Goal: Information Seeking & Learning: Check status

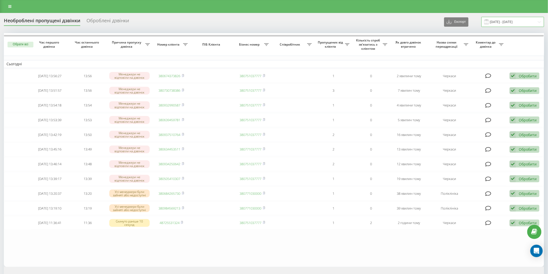
click at [500, 19] on input "[DATE] - [DATE]" at bounding box center [512, 22] width 63 height 10
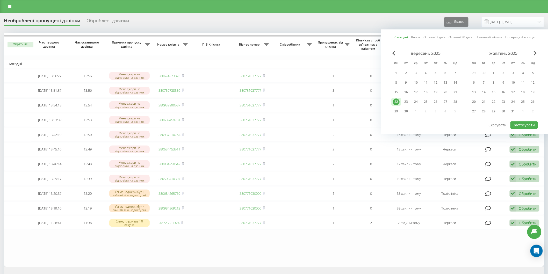
click at [397, 99] on div "22" at bounding box center [396, 101] width 7 height 7
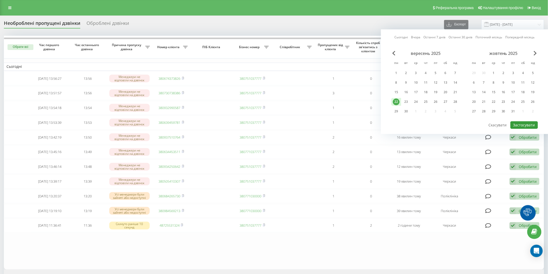
click at [524, 124] on button "Застосувати" at bounding box center [523, 125] width 27 height 8
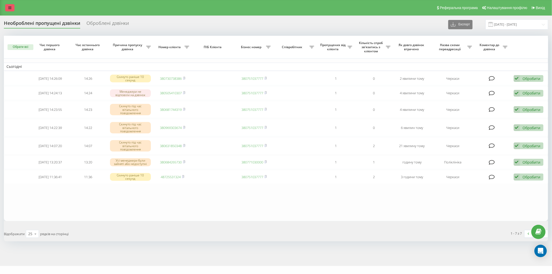
click at [8, 7] on icon at bounding box center [9, 8] width 3 height 4
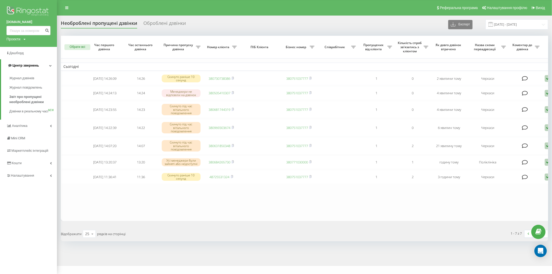
click at [37, 66] on span "Центр звернень" at bounding box center [25, 65] width 26 height 4
click at [37, 66] on link "Центр звернень" at bounding box center [29, 65] width 56 height 12
click at [30, 100] on span "Звіт про пропущені необроблені дзвінки" at bounding box center [31, 99] width 45 height 10
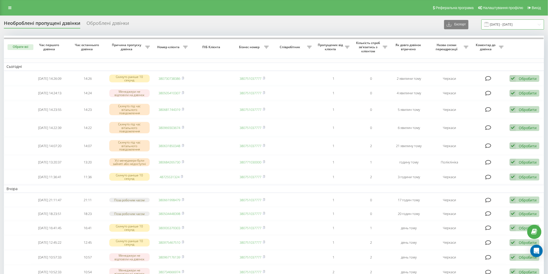
click at [494, 22] on input "22.08.2025 - 22.09.2025" at bounding box center [512, 24] width 63 height 10
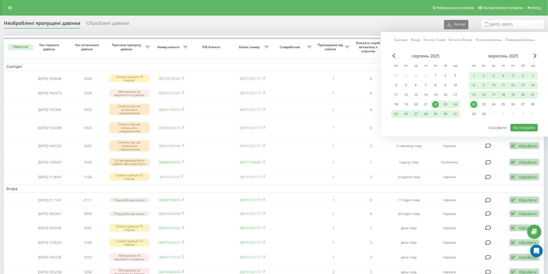
click at [474, 105] on div "22" at bounding box center [473, 104] width 7 height 7
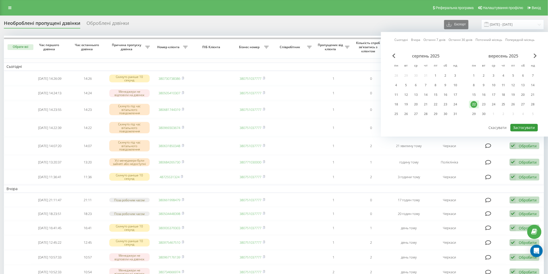
click at [523, 128] on button "Застосувати" at bounding box center [523, 128] width 27 height 8
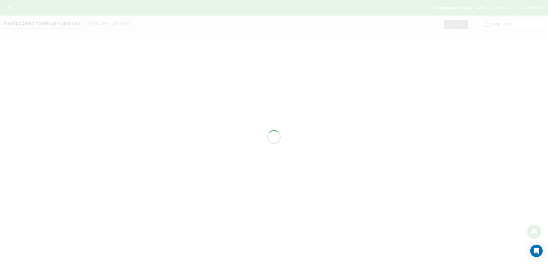
type input "[DATE] - [DATE]"
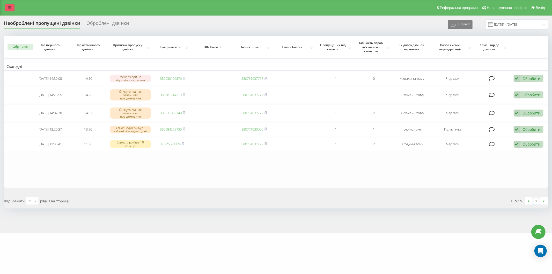
click at [12, 8] on link at bounding box center [9, 7] width 9 height 7
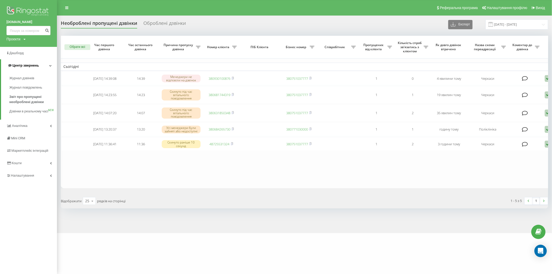
click at [37, 62] on link "Центр звернень" at bounding box center [29, 65] width 56 height 12
click at [37, 102] on span "Звіт про пропущені необроблені дзвінки" at bounding box center [31, 99] width 45 height 10
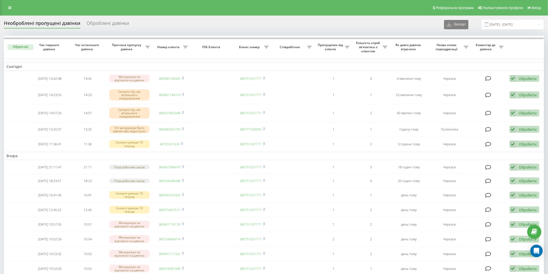
click at [493, 21] on input "22.08.2025 - 22.09.2025" at bounding box center [512, 24] width 63 height 10
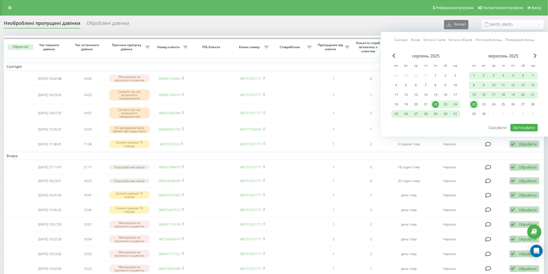
click at [473, 104] on div "22" at bounding box center [473, 104] width 7 height 7
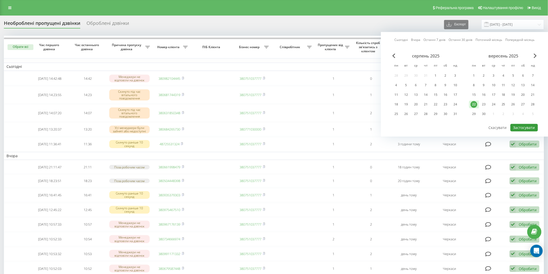
click at [519, 128] on button "Застосувати" at bounding box center [523, 128] width 27 height 8
type input "[DATE] - [DATE]"
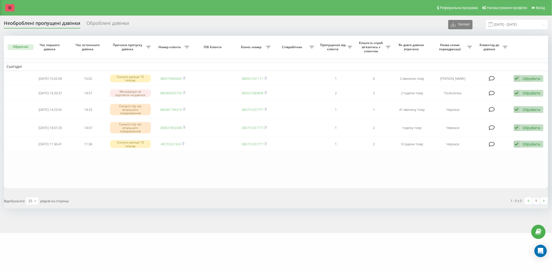
click at [9, 9] on icon at bounding box center [9, 8] width 3 height 4
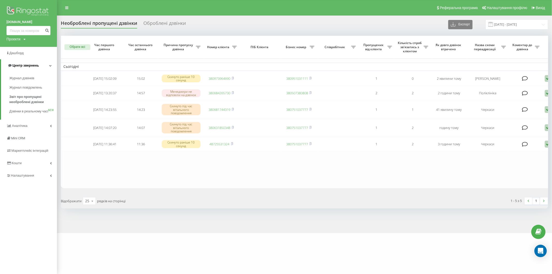
click at [29, 62] on link "Центр звернень" at bounding box center [29, 65] width 56 height 12
click at [29, 62] on link "Центр звернень" at bounding box center [28, 65] width 57 height 12
click at [27, 100] on span "Звіт про пропущені необроблені дзвінки" at bounding box center [31, 99] width 45 height 10
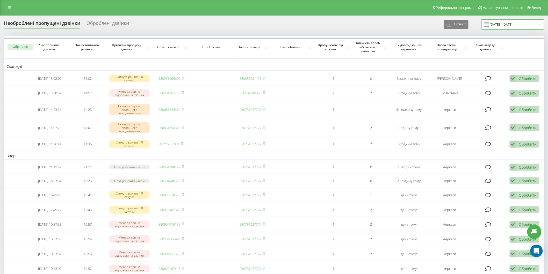
click at [494, 25] on input "[DATE] - [DATE]" at bounding box center [512, 24] width 63 height 10
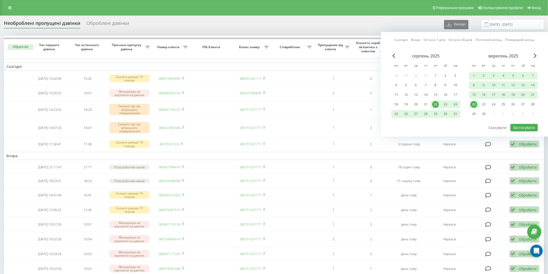
click at [474, 102] on div "22" at bounding box center [473, 104] width 7 height 7
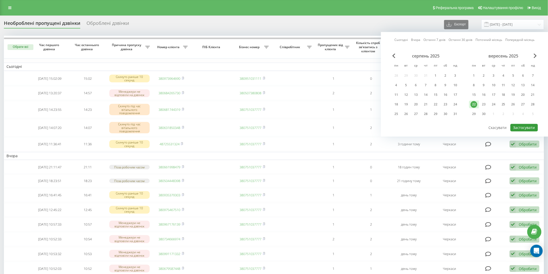
click at [517, 124] on button "Застосувати" at bounding box center [523, 128] width 27 height 8
type input "[DATE] - [DATE]"
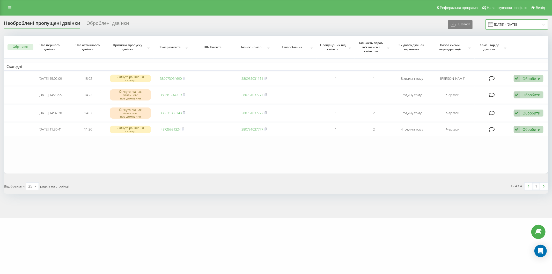
click at [496, 26] on input "[DATE] - [DATE]" at bounding box center [517, 24] width 63 height 10
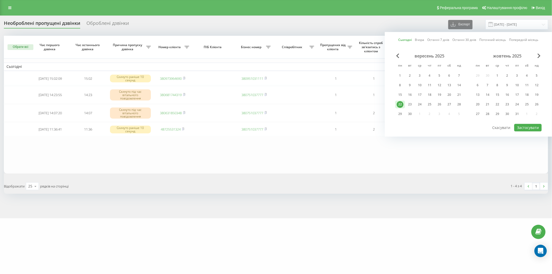
click at [402, 105] on div "22" at bounding box center [400, 104] width 7 height 7
click at [532, 129] on button "Застосувати" at bounding box center [527, 128] width 27 height 8
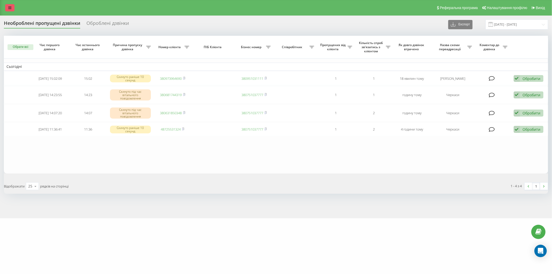
click at [9, 5] on link at bounding box center [9, 7] width 9 height 7
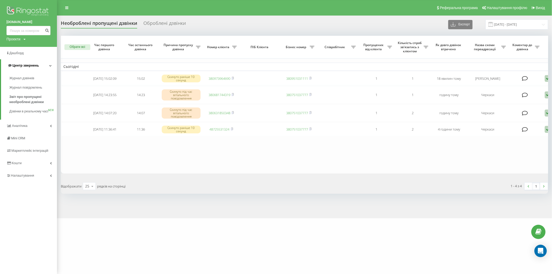
click at [35, 61] on link "Центр звернень" at bounding box center [29, 65] width 56 height 12
click at [38, 66] on link "Центр звернень" at bounding box center [28, 65] width 57 height 12
click at [37, 97] on span "Звіт про пропущені необроблені дзвінки" at bounding box center [31, 99] width 45 height 10
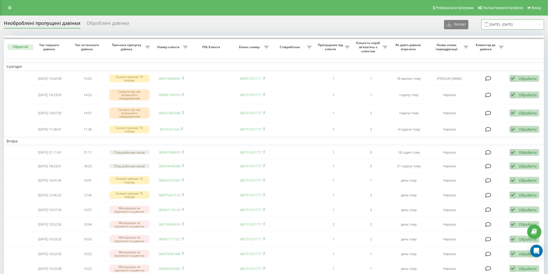
click at [490, 19] on input "[DATE] - [DATE]" at bounding box center [512, 24] width 63 height 10
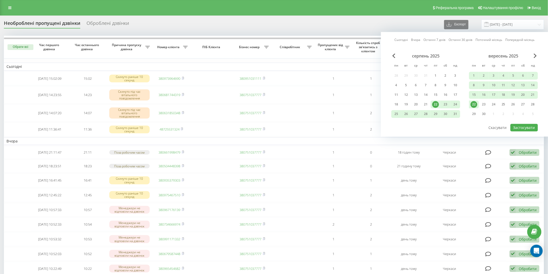
click at [473, 104] on div "22" at bounding box center [473, 104] width 7 height 7
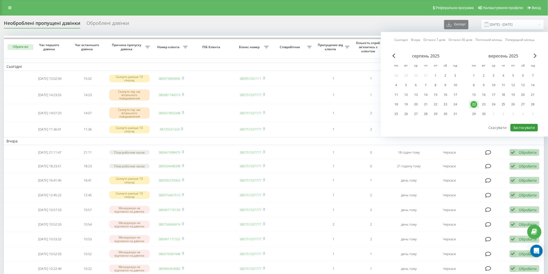
click at [517, 126] on button "Застосувати" at bounding box center [523, 128] width 27 height 8
type input "[DATE] - [DATE]"
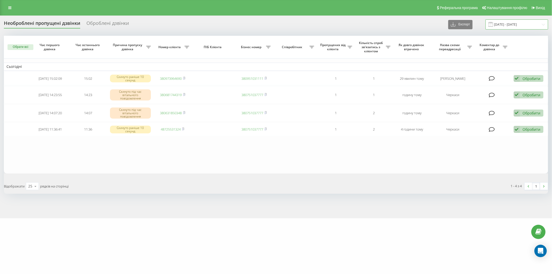
click at [502, 24] on input "[DATE] - [DATE]" at bounding box center [517, 24] width 63 height 10
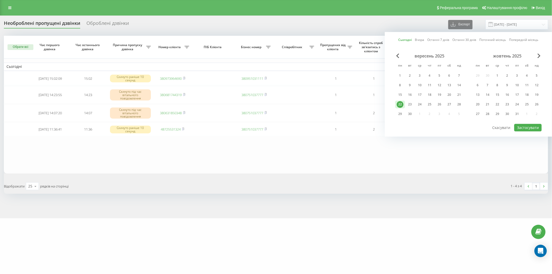
click at [397, 103] on div "22" at bounding box center [400, 104] width 7 height 7
click at [518, 126] on button "Застосувати" at bounding box center [527, 128] width 27 height 8
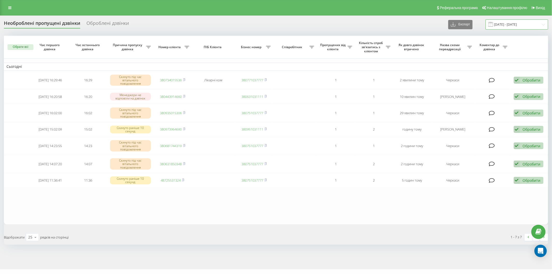
click at [501, 21] on input "[DATE] - [DATE]" at bounding box center [517, 24] width 63 height 10
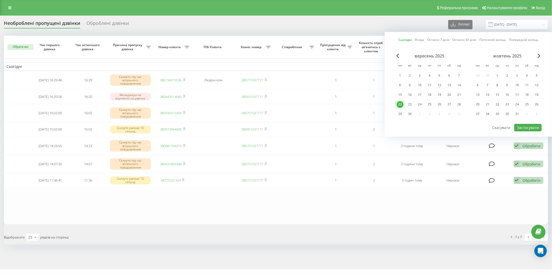
click at [399, 102] on div "22" at bounding box center [400, 104] width 7 height 7
click at [521, 124] on button "Застосувати" at bounding box center [527, 128] width 27 height 8
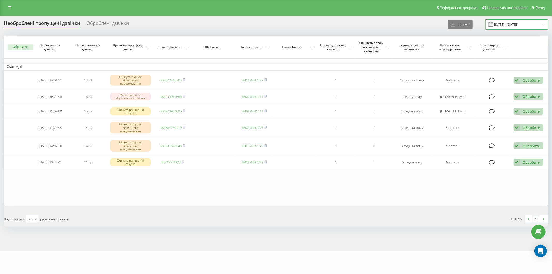
click at [502, 21] on input "[DATE] - [DATE]" at bounding box center [517, 24] width 63 height 10
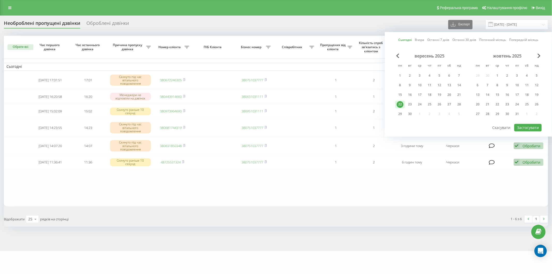
click at [399, 101] on div "22" at bounding box center [400, 104] width 7 height 7
click at [519, 124] on button "Застосувати" at bounding box center [527, 128] width 27 height 8
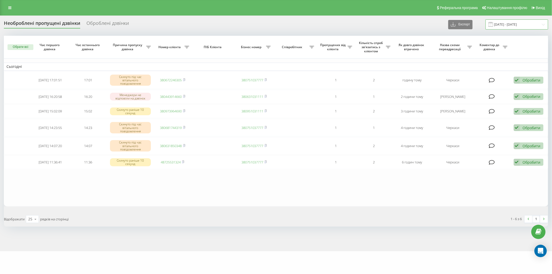
click at [497, 25] on input "[DATE] - [DATE]" at bounding box center [517, 24] width 63 height 10
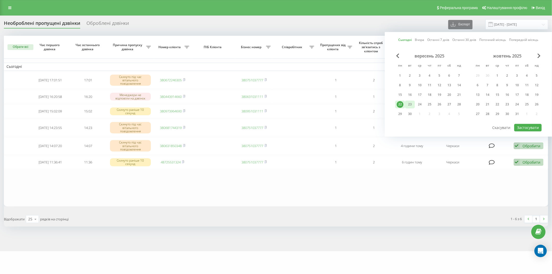
drag, startPoint x: 401, startPoint y: 102, endPoint x: 413, endPoint y: 107, distance: 12.8
click at [401, 104] on div "22" at bounding box center [400, 104] width 7 height 7
click at [535, 128] on button "Застосувати" at bounding box center [527, 128] width 27 height 8
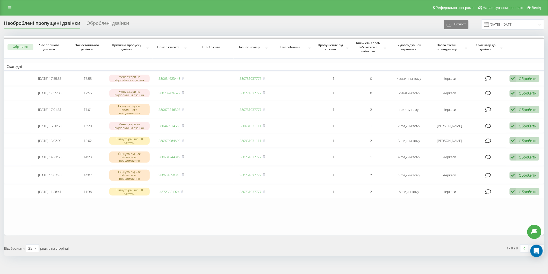
click at [319, 233] on table "Сьогодні [DATE] 17:55:55 17:55 Менеджери не відповіли на дзвінок 380634623448 3…" at bounding box center [274, 136] width 540 height 200
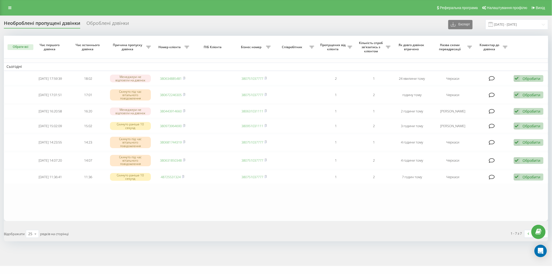
click at [226, 52] on th "ПІБ Клієнта" at bounding box center [213, 47] width 43 height 23
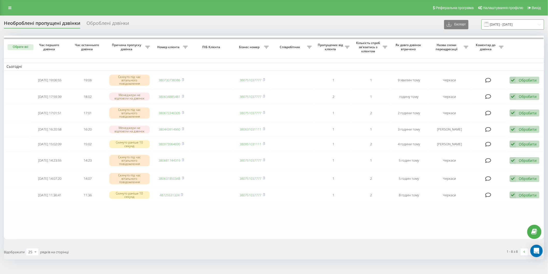
click at [495, 21] on input "[DATE] - [DATE]" at bounding box center [512, 24] width 63 height 10
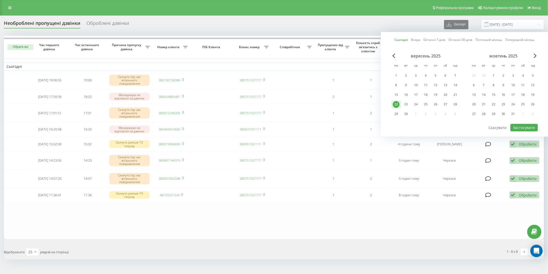
click at [394, 104] on div "22" at bounding box center [396, 104] width 7 height 7
click at [518, 127] on button "Застосувати" at bounding box center [523, 128] width 27 height 8
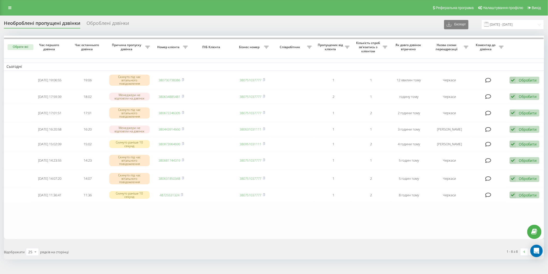
click at [489, 23] on span at bounding box center [486, 24] width 5 height 5
click at [503, 21] on input "[DATE] - [DATE]" at bounding box center [512, 24] width 63 height 10
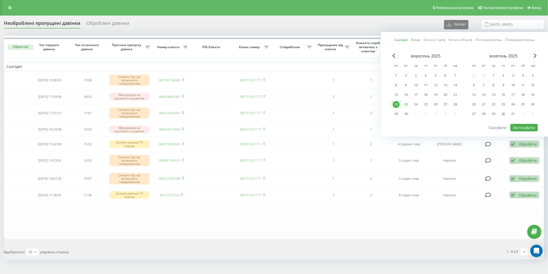
click at [394, 103] on div "22" at bounding box center [396, 104] width 7 height 7
click at [522, 130] on button "Застосувати" at bounding box center [523, 128] width 27 height 8
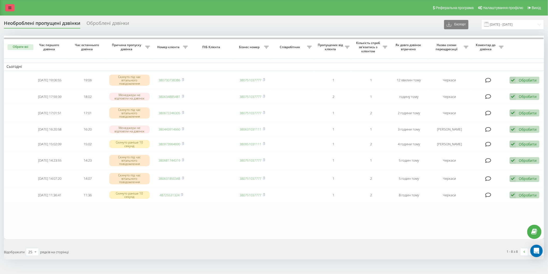
click at [8, 9] on link at bounding box center [9, 7] width 9 height 7
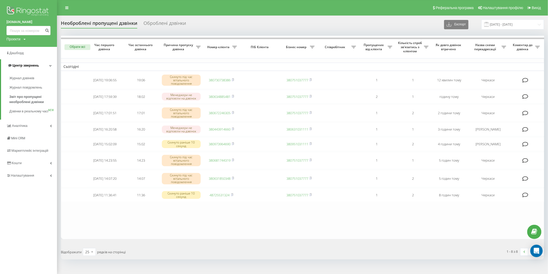
click at [38, 65] on link "Центр звернень" at bounding box center [29, 65] width 56 height 12
click at [38, 65] on link "Центр звернень" at bounding box center [28, 65] width 57 height 12
click at [35, 99] on span "Звіт про пропущені необроблені дзвінки" at bounding box center [31, 99] width 45 height 10
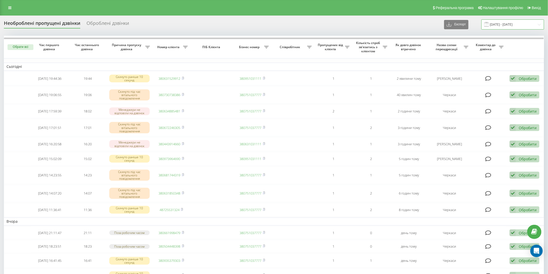
click at [492, 24] on input "22.08.2025 - 22.09.2025" at bounding box center [512, 24] width 63 height 10
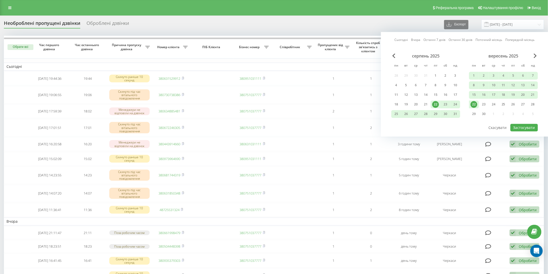
click at [476, 102] on div "22" at bounding box center [473, 104] width 7 height 7
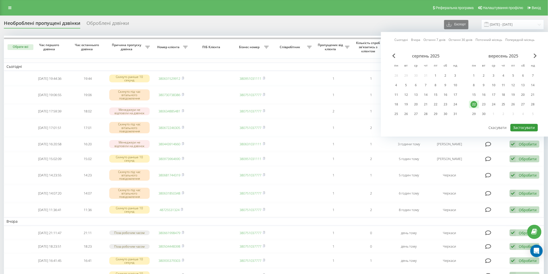
click at [537, 126] on button "Застосувати" at bounding box center [523, 128] width 27 height 8
type input "22.09.2025 - 22.09.2025"
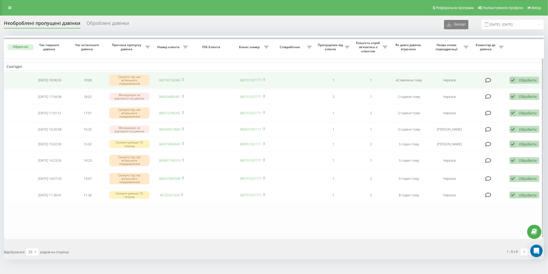
click at [306, 78] on td at bounding box center [292, 80] width 43 height 17
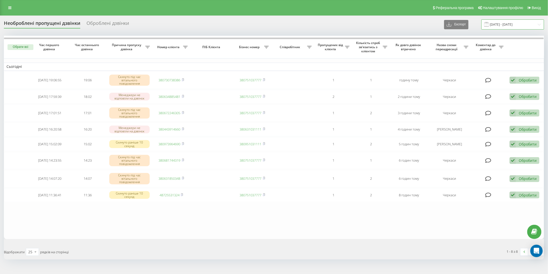
click at [494, 22] on input "[DATE] - [DATE]" at bounding box center [512, 24] width 63 height 10
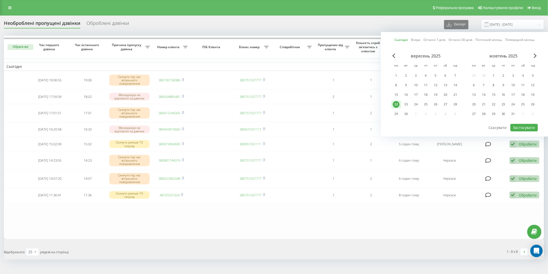
click at [398, 105] on div "22" at bounding box center [396, 104] width 7 height 7
click at [524, 128] on button "Застосувати" at bounding box center [523, 128] width 27 height 8
